Goal: Task Accomplishment & Management: Use online tool/utility

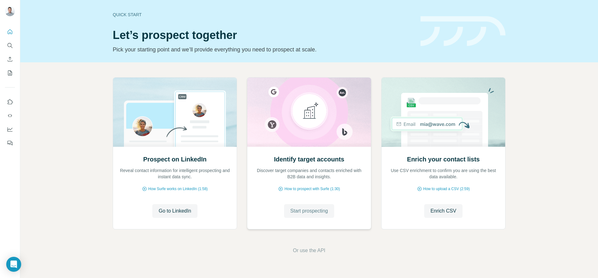
click at [311, 212] on span "Start prospecting" at bounding box center [309, 210] width 38 height 7
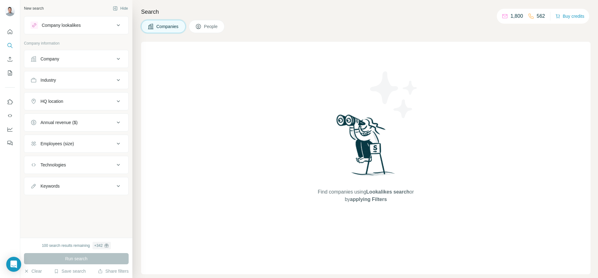
click at [70, 26] on div "Company lookalikes" at bounding box center [61, 25] width 39 height 6
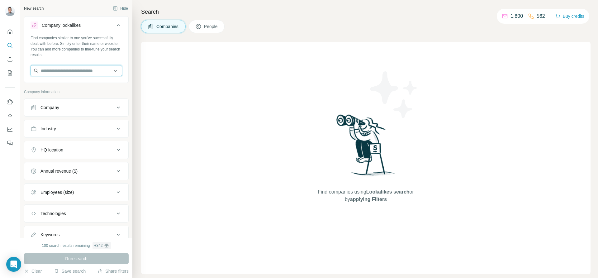
click at [67, 73] on input "text" at bounding box center [75, 70] width 91 height 11
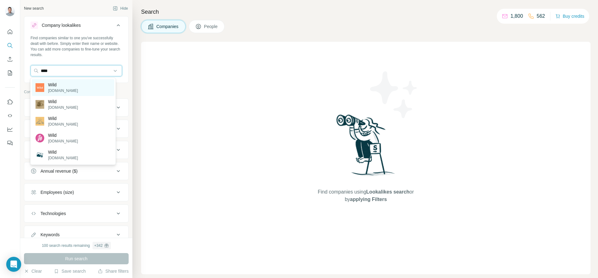
type input "****"
click at [67, 91] on p "[DOMAIN_NAME]" at bounding box center [63, 91] width 30 height 6
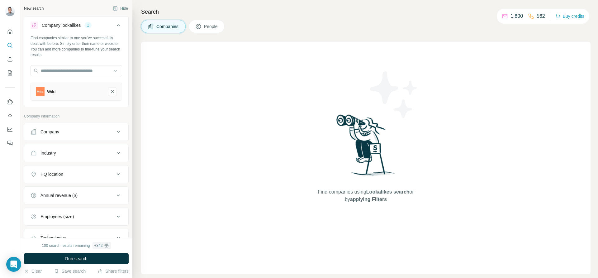
click at [73, 172] on div "HQ location" at bounding box center [72, 174] width 84 height 6
click at [67, 186] on input "text" at bounding box center [75, 189] width 91 height 11
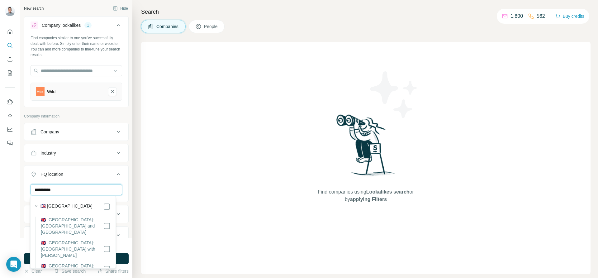
type input "**********"
click at [65, 204] on label "🇬🇧 [GEOGRAPHIC_DATA]" at bounding box center [66, 206] width 52 height 7
click at [37, 207] on icon "button" at bounding box center [36, 206] width 6 height 6
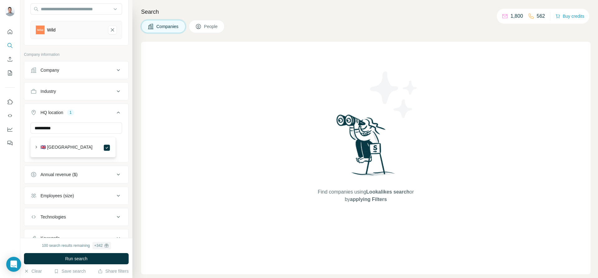
scroll to position [63, 0]
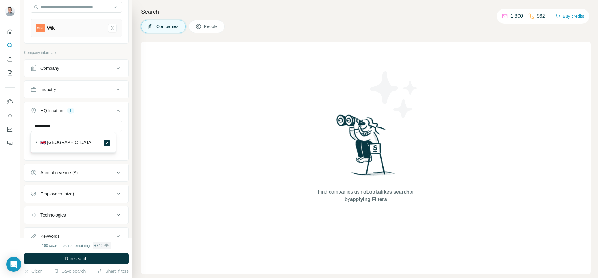
click at [84, 252] on div "100 search results remaining + 342 Run search Clear Save search Share filters" at bounding box center [76, 257] width 112 height 40
click at [82, 256] on span "Run search" at bounding box center [76, 258] width 22 height 6
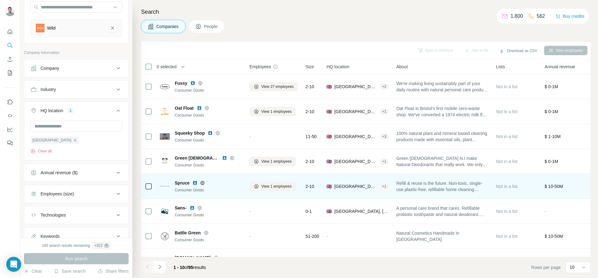
click at [181, 182] on span "Spruce" at bounding box center [182, 183] width 15 height 6
click at [165, 186] on img at bounding box center [165, 186] width 10 height 3
click at [554, 185] on span "$ 10-50M" at bounding box center [553, 186] width 18 height 5
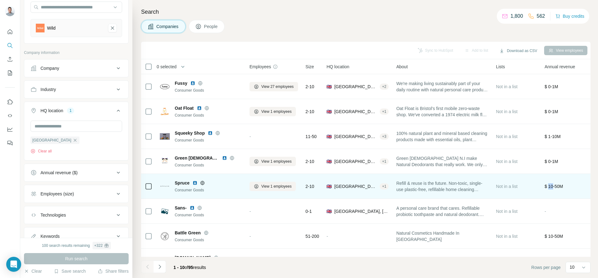
click at [554, 185] on span "$ 10-50M" at bounding box center [553, 186] width 18 height 5
click at [171, 183] on div "Spruce Consumer Goods" at bounding box center [201, 186] width 82 height 13
click at [177, 182] on span "Spruce" at bounding box center [182, 183] width 15 height 6
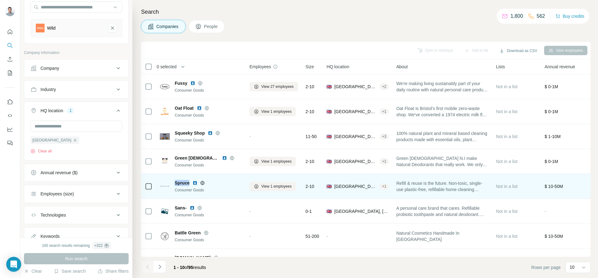
click at [195, 183] on img at bounding box center [194, 182] width 5 height 5
click at [204, 183] on icon at bounding box center [202, 182] width 5 height 5
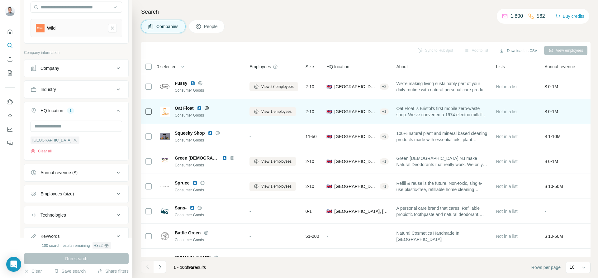
click at [184, 107] on span "Oat Float" at bounding box center [184, 108] width 19 height 6
click at [199, 109] on img at bounding box center [199, 108] width 5 height 5
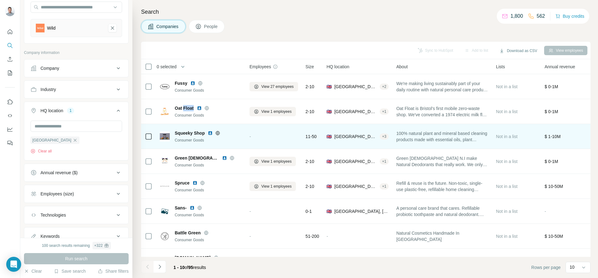
click at [210, 132] on img at bounding box center [210, 132] width 5 height 5
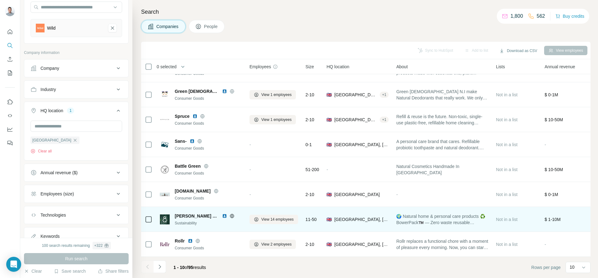
scroll to position [71, 0]
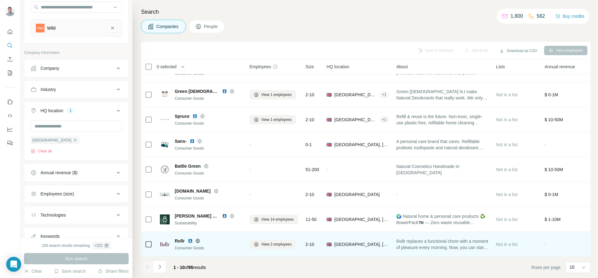
click at [190, 238] on img at bounding box center [190, 240] width 5 height 5
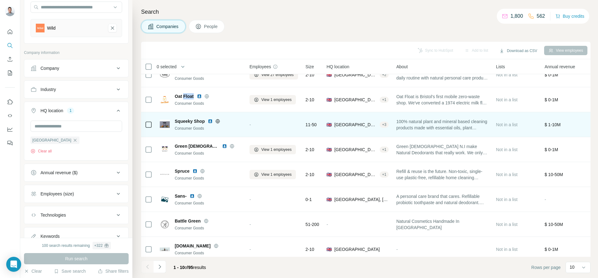
scroll to position [0, 0]
